Goal: Information Seeking & Learning: Learn about a topic

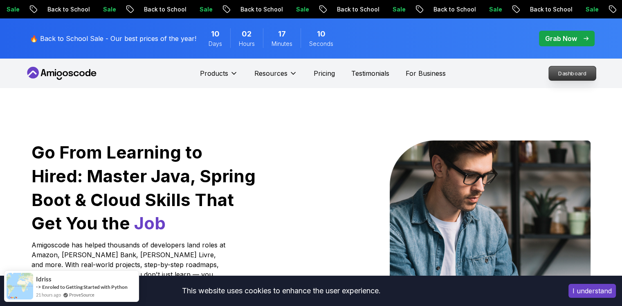
click at [567, 70] on p "Dashboard" at bounding box center [572, 73] width 47 height 14
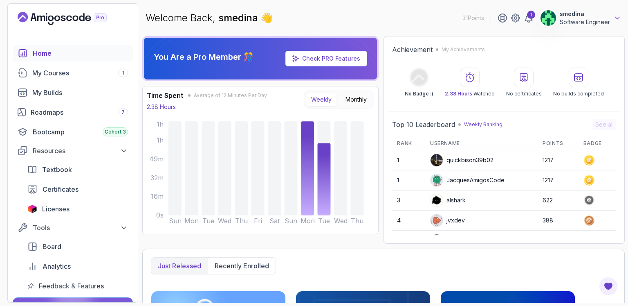
click at [615, 19] on icon at bounding box center [618, 18] width 8 height 8
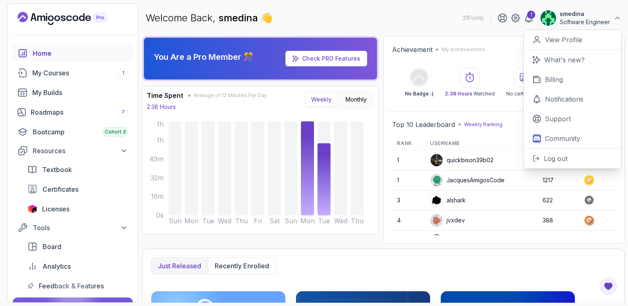
click at [565, 12] on p "smedina" at bounding box center [585, 14] width 50 height 8
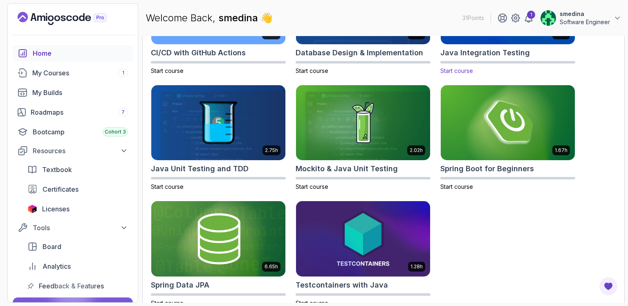
scroll to position [334, 0]
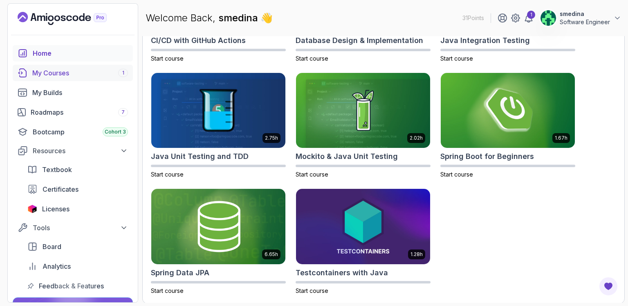
click at [71, 73] on div "My Courses 1" at bounding box center [80, 73] width 96 height 10
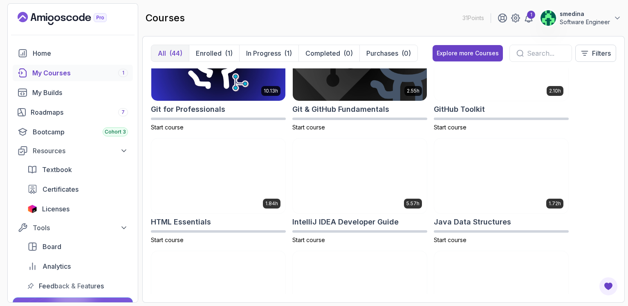
scroll to position [573, 0]
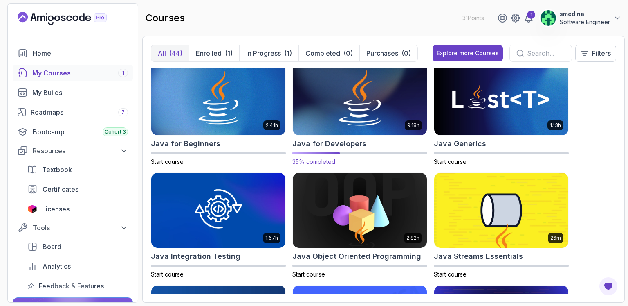
click at [350, 111] on img at bounding box center [360, 97] width 141 height 79
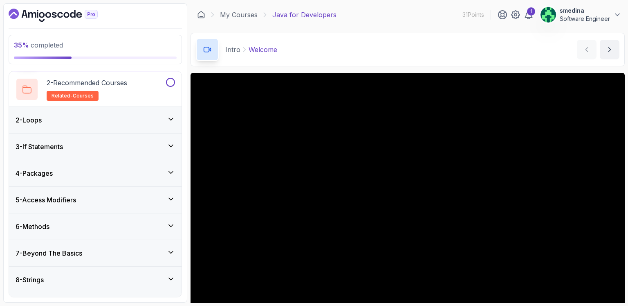
scroll to position [155, 0]
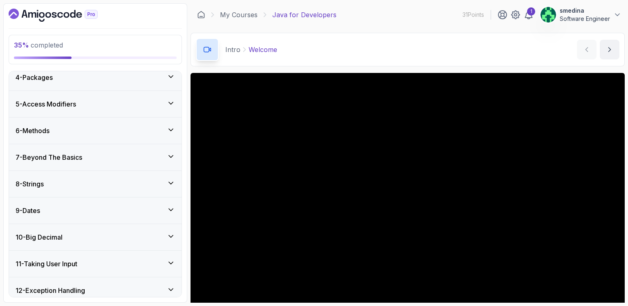
click at [169, 159] on icon at bounding box center [171, 156] width 8 height 8
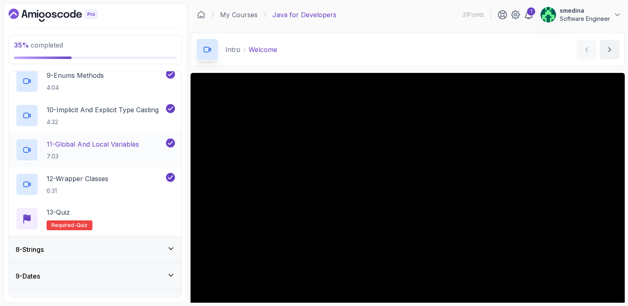
scroll to position [564, 0]
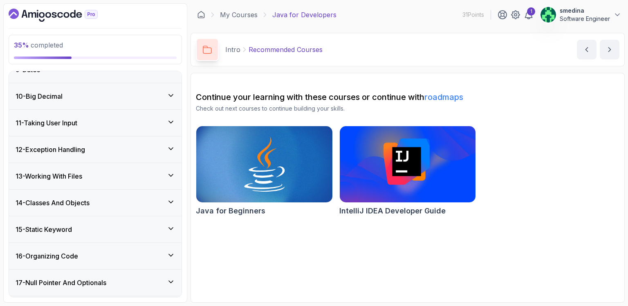
scroll to position [60, 0]
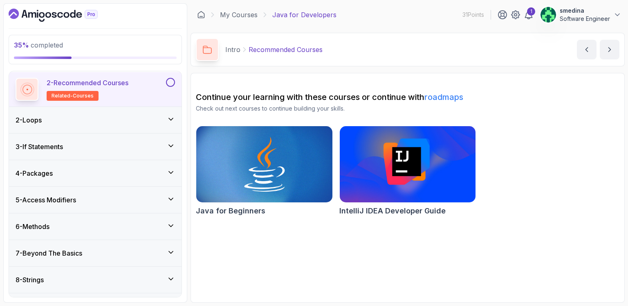
click at [112, 121] on div "2 - Loops" at bounding box center [96, 120] width 160 height 10
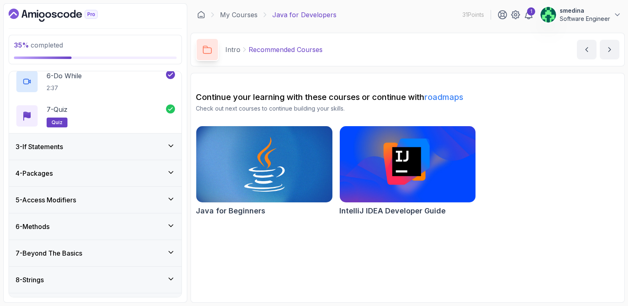
scroll to position [327, 0]
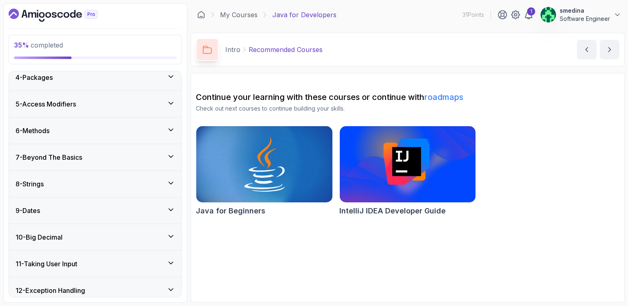
click at [129, 154] on div "7 - Beyond The Basics" at bounding box center [96, 157] width 160 height 10
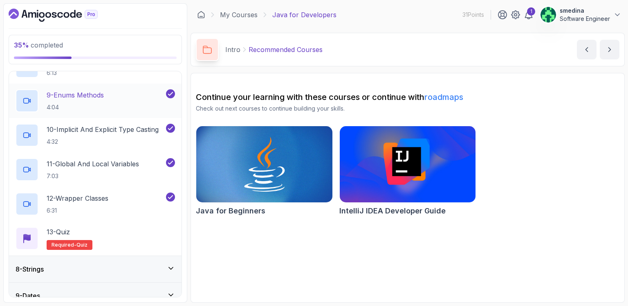
scroll to position [468, 0]
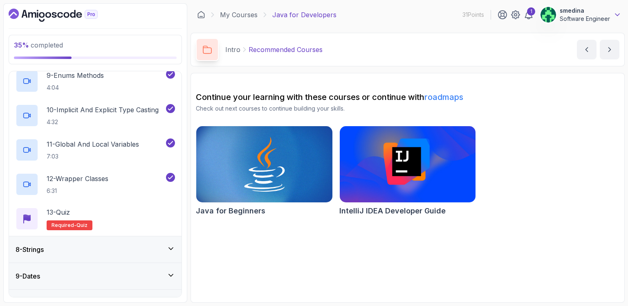
click at [615, 15] on icon at bounding box center [618, 15] width 8 height 8
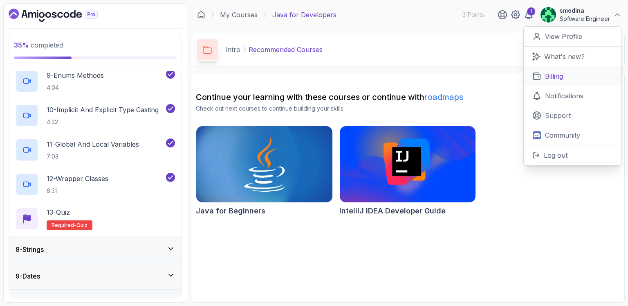
click at [566, 75] on link "Billing" at bounding box center [572, 76] width 97 height 20
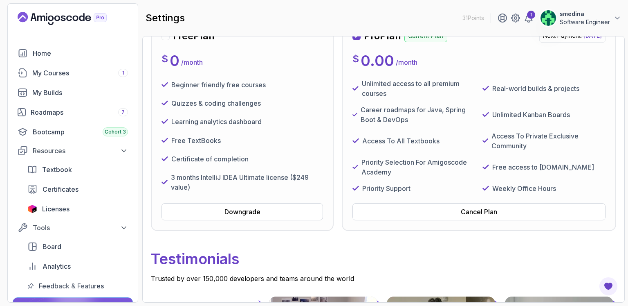
scroll to position [5, 0]
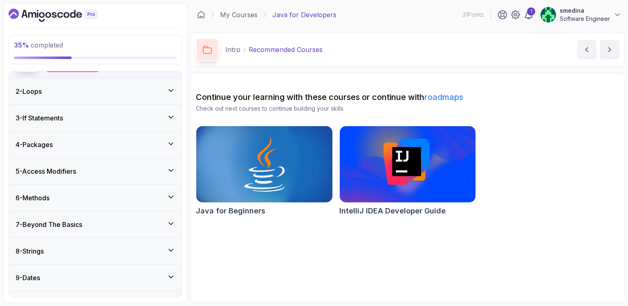
scroll to position [95, 0]
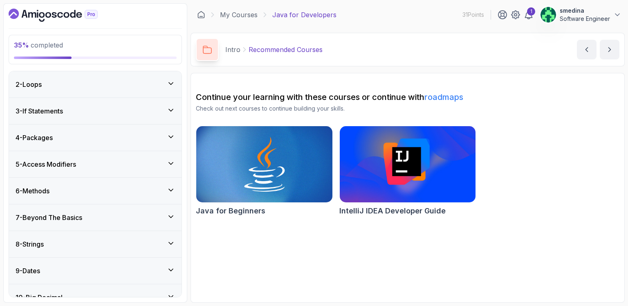
click at [154, 108] on div "3 - If Statements" at bounding box center [96, 111] width 160 height 10
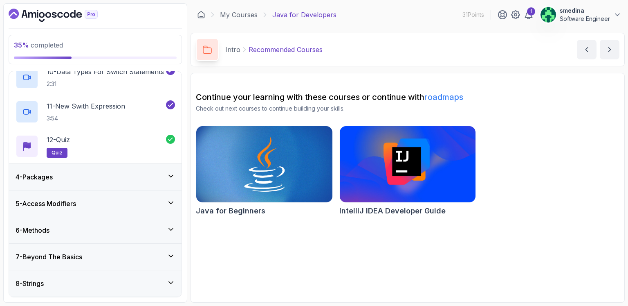
scroll to position [408, 0]
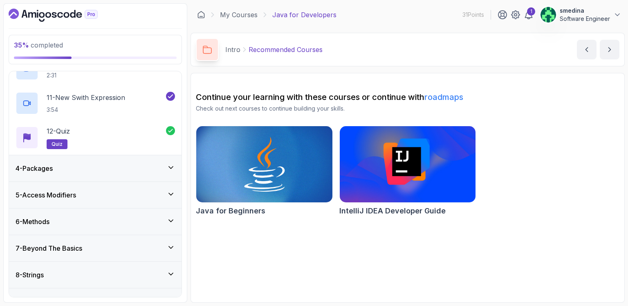
click at [131, 243] on div "7 - Beyond The Basics" at bounding box center [96, 248] width 160 height 10
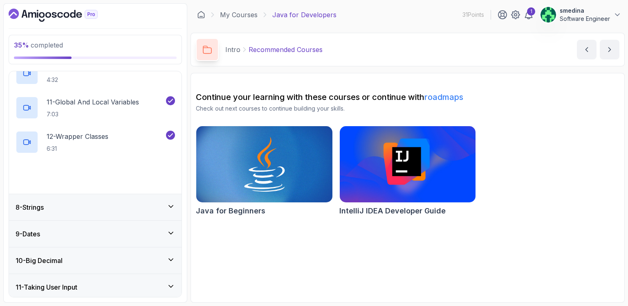
scroll to position [438, 0]
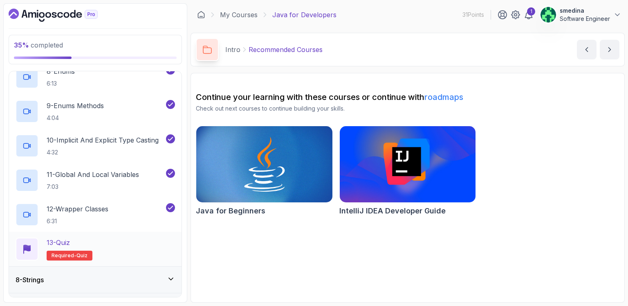
click at [68, 253] on span "Required-" at bounding box center [64, 255] width 25 height 7
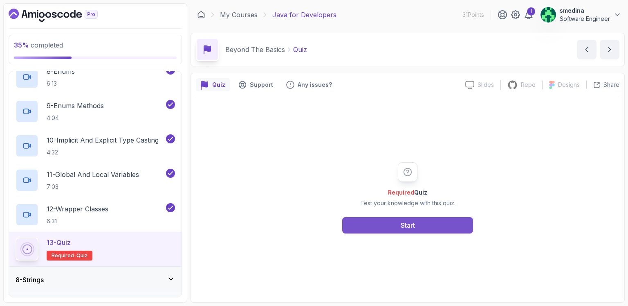
click at [408, 225] on div "Start" at bounding box center [408, 225] width 14 height 10
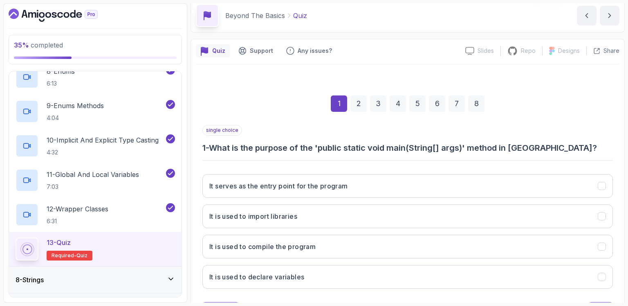
scroll to position [72, 0]
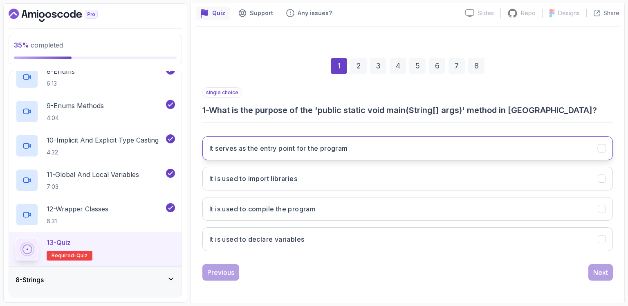
click at [331, 152] on h3 "It serves as the entry point for the program" at bounding box center [278, 148] width 139 height 10
click at [593, 272] on button "Next" at bounding box center [601, 272] width 25 height 16
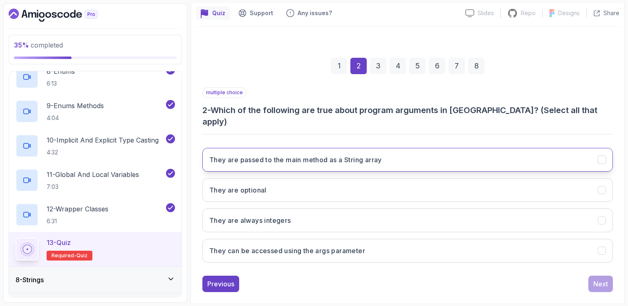
click at [359, 155] on h3 "They are passed to the main method as a String array" at bounding box center [295, 160] width 173 height 10
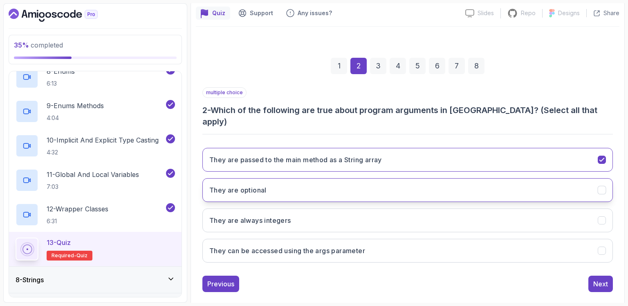
click at [346, 182] on button "They are optional" at bounding box center [408, 190] width 411 height 24
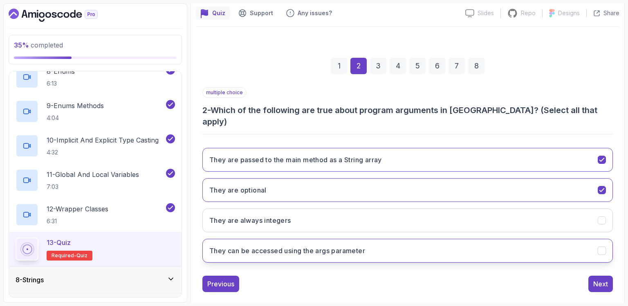
click at [360, 246] on h3 "They can be accessed using the args parameter" at bounding box center [287, 251] width 156 height 10
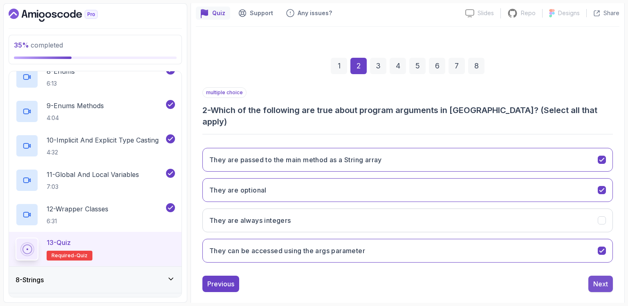
click at [610, 275] on button "Next" at bounding box center [601, 283] width 25 height 16
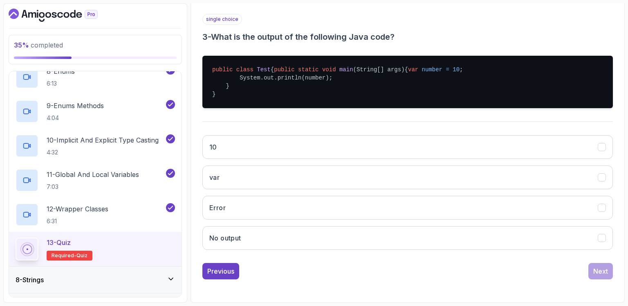
scroll to position [160, 0]
click at [231, 151] on button "10" at bounding box center [408, 147] width 411 height 24
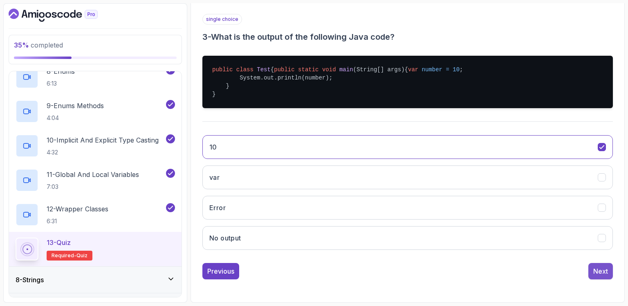
click at [598, 273] on div "Next" at bounding box center [601, 271] width 15 height 10
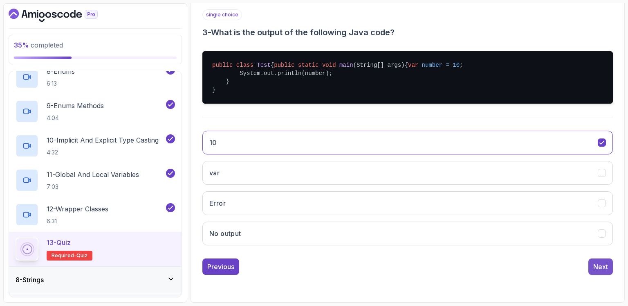
scroll to position [72, 0]
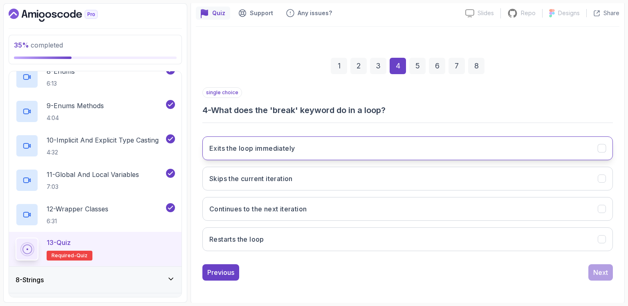
click at [275, 151] on h3 "Exits the loop immediately" at bounding box center [252, 148] width 86 height 10
click at [600, 269] on div "Next" at bounding box center [601, 272] width 15 height 10
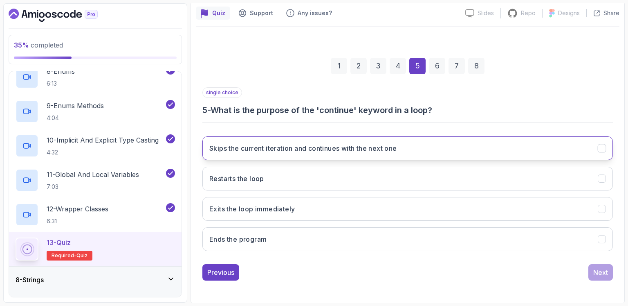
click at [267, 151] on h3 "Skips the current iteration and continues with the next one" at bounding box center [303, 148] width 188 height 10
click at [599, 272] on div "Next" at bounding box center [601, 272] width 15 height 10
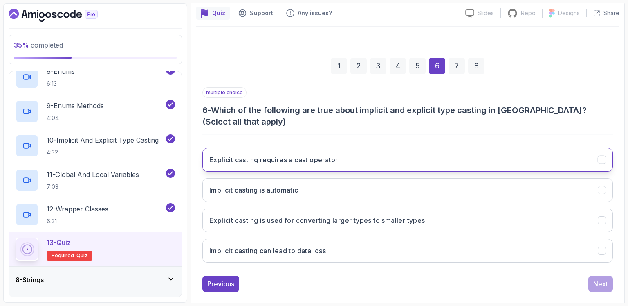
click at [297, 153] on button "Explicit casting requires a cast operator" at bounding box center [408, 160] width 411 height 24
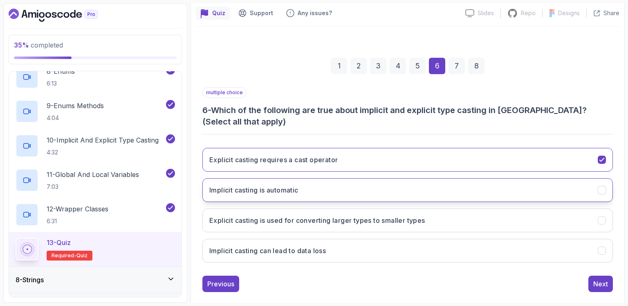
click at [307, 182] on button "Implicit casting is automatic" at bounding box center [408, 190] width 411 height 24
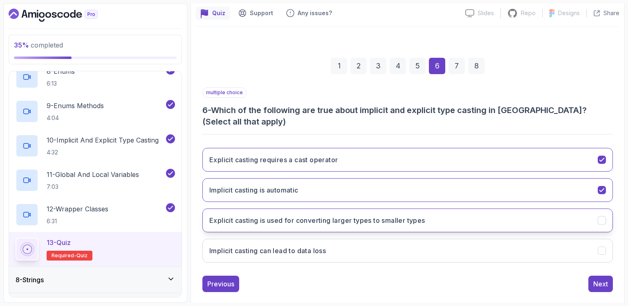
click at [333, 219] on button "Explicit casting is used for converting larger types to smaller types" at bounding box center [408, 220] width 411 height 24
click at [596, 279] on div "Next" at bounding box center [601, 284] width 15 height 10
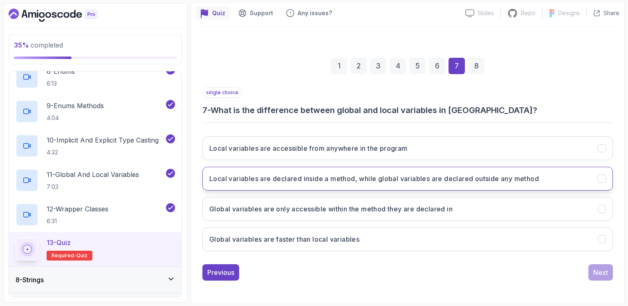
click at [253, 183] on button "Local variables are declared inside a method, while global variables are declar…" at bounding box center [408, 179] width 411 height 24
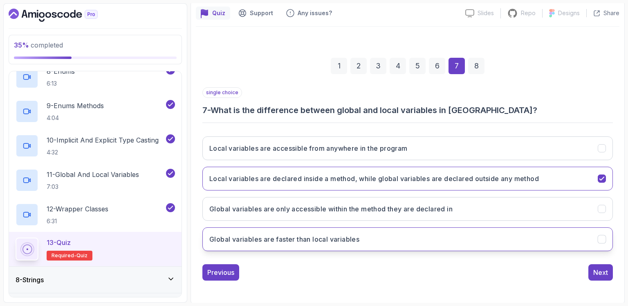
click at [392, 239] on button "Global variables are faster than local variables" at bounding box center [408, 239] width 411 height 24
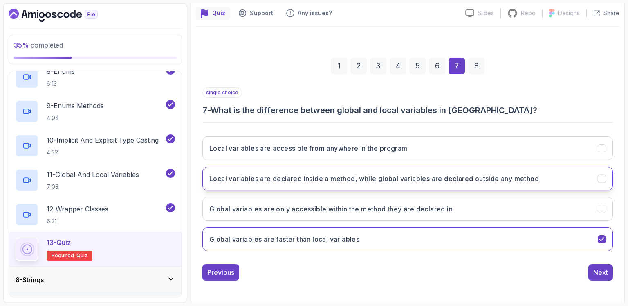
click at [467, 177] on h3 "Local variables are declared inside a method, while global variables are declar…" at bounding box center [374, 178] width 330 height 10
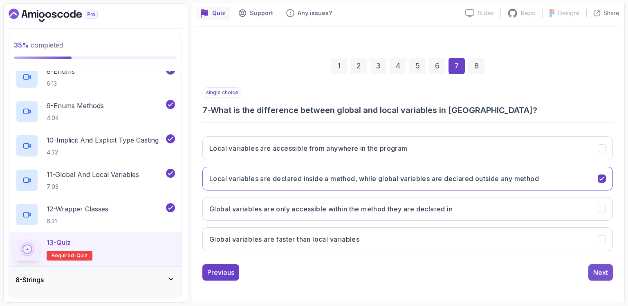
click at [604, 272] on div "Next" at bounding box center [601, 272] width 15 height 10
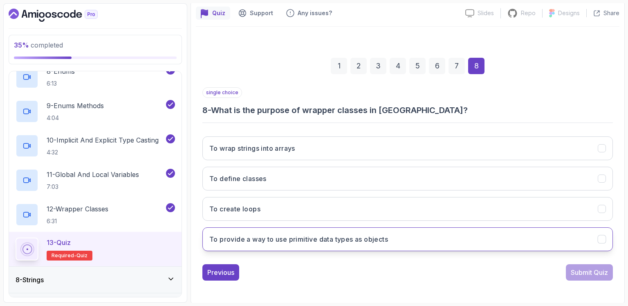
click at [375, 242] on h3 "To provide a way to use primitive data types as objects" at bounding box center [298, 239] width 179 height 10
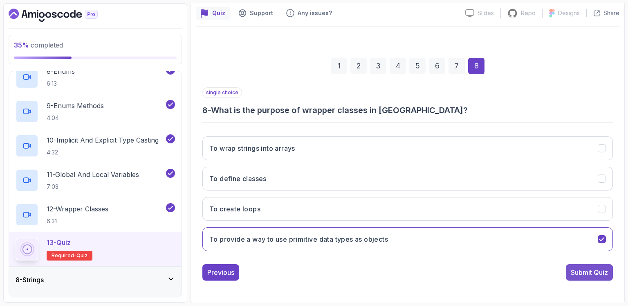
click at [581, 270] on div "Submit Quiz" at bounding box center [589, 272] width 37 height 10
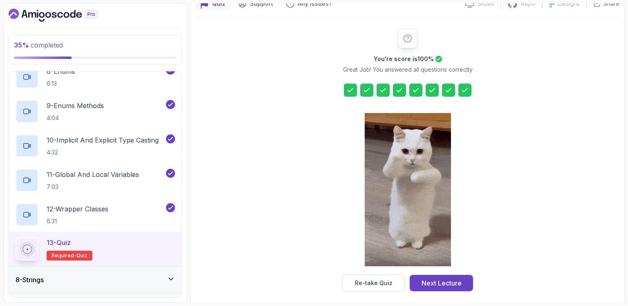
scroll to position [86, 0]
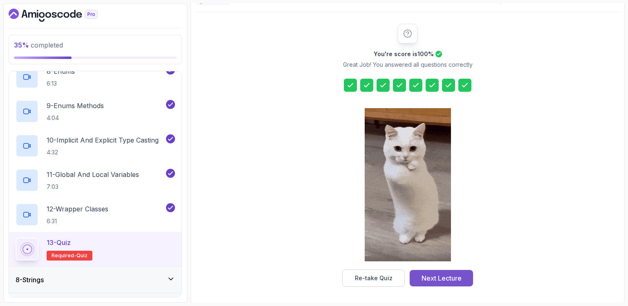
click at [448, 277] on div "Next Lecture" at bounding box center [442, 278] width 40 height 10
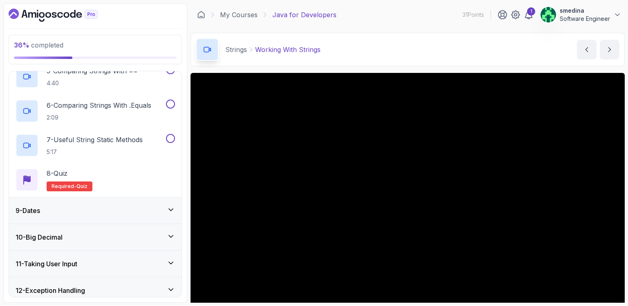
scroll to position [457, 0]
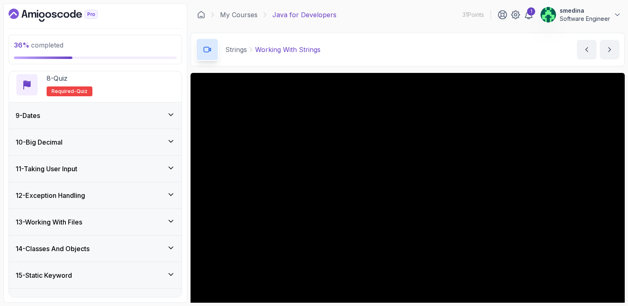
click at [149, 110] on div "9 - Dates" at bounding box center [96, 115] width 160 height 10
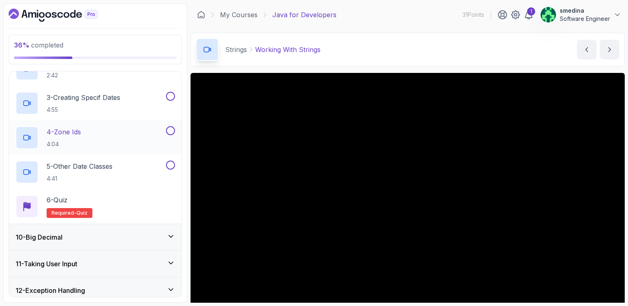
scroll to position [197, 0]
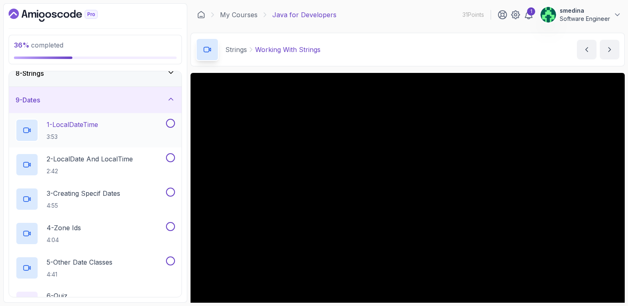
click at [74, 122] on p "1 - LocalDateTime" at bounding box center [73, 124] width 52 height 10
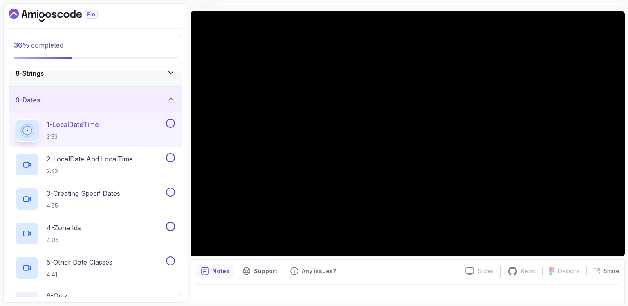
scroll to position [71, 0]
